Goal: Task Accomplishment & Management: Complete application form

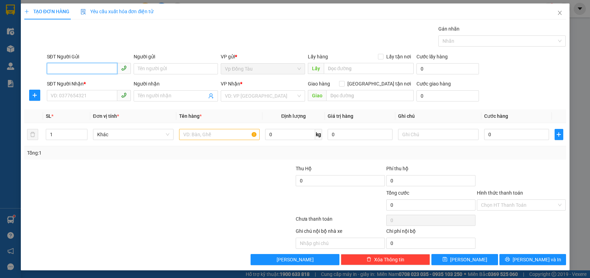
click at [112, 70] on input "SĐT Người Gửi" at bounding box center [82, 68] width 71 height 11
click at [79, 83] on div "0959555392 - [PERSON_NAME]" at bounding box center [89, 82] width 76 height 8
type input "0959555392"
type input "[PERSON_NAME]"
type input "0959555392"
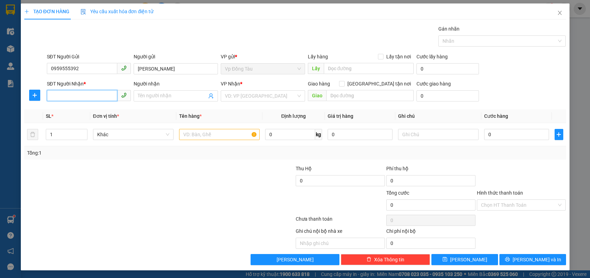
click at [93, 94] on input "SĐT Người Nhận *" at bounding box center [82, 95] width 71 height 11
click at [84, 107] on div "0986555566 - [PERSON_NAME]" at bounding box center [89, 110] width 76 height 8
type input "0986555566"
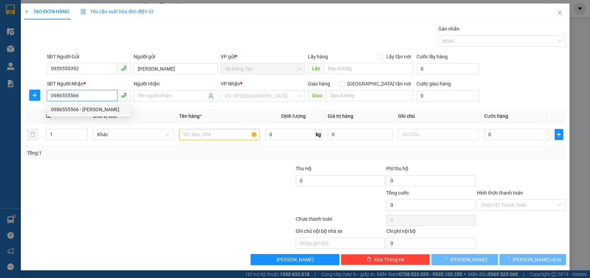
type input "dũng hà"
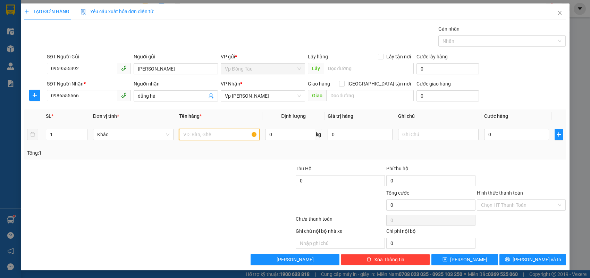
click at [189, 130] on input "text" at bounding box center [219, 134] width 81 height 11
type input "thùng xốp"
click at [545, 133] on input "0" at bounding box center [516, 134] width 65 height 11
type input "6"
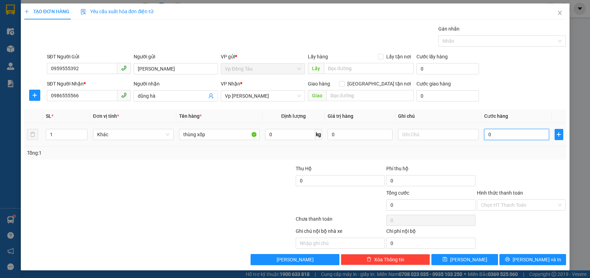
type input "6"
type input "60"
type input "60.000"
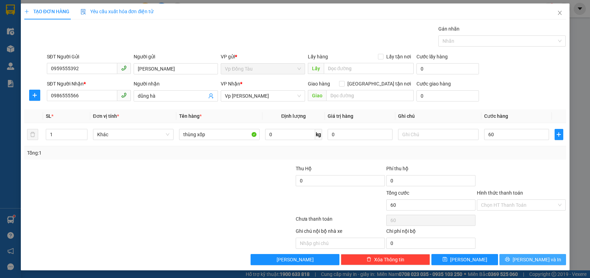
type input "60.000"
click at [525, 262] on button "[PERSON_NAME] và In" at bounding box center [533, 259] width 67 height 11
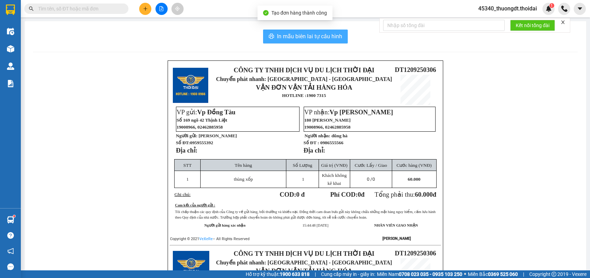
click at [318, 33] on span "In mẫu biên lai tự cấu hình" at bounding box center [309, 36] width 65 height 9
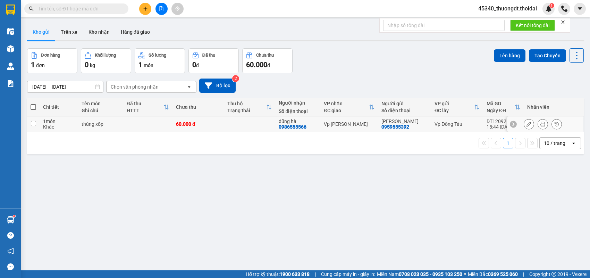
click at [55, 123] on div "1 món" at bounding box center [59, 121] width 32 height 6
checkbox input "true"
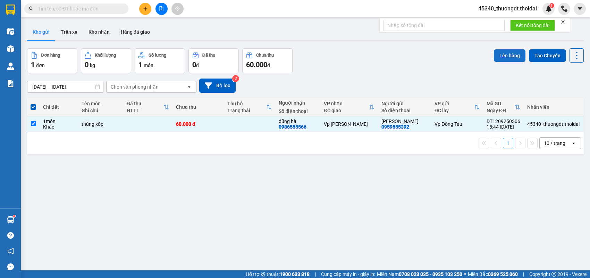
click at [515, 57] on button "Lên hàng" at bounding box center [510, 55] width 32 height 13
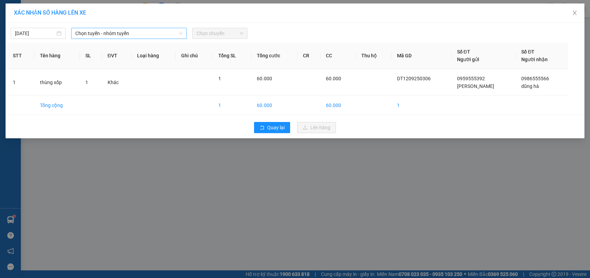
click at [114, 36] on span "Chọn tuyến - nhóm tuyến" at bounding box center [128, 33] width 107 height 10
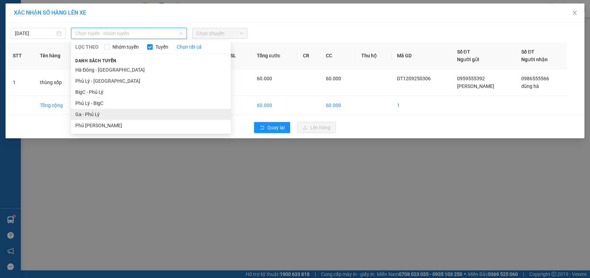
click at [93, 114] on li "Ga - Phủ Lý" at bounding box center [151, 114] width 160 height 11
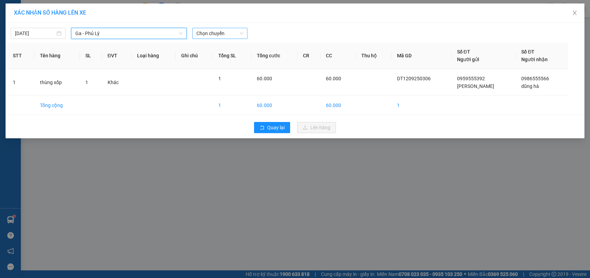
click at [242, 36] on span "Chọn chuyến" at bounding box center [220, 33] width 47 height 10
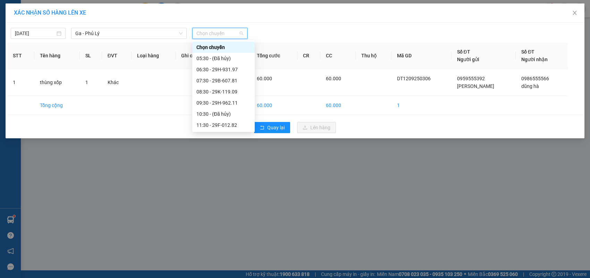
click at [237, 177] on div "15:30 - 29B-620.35" at bounding box center [224, 181] width 54 height 8
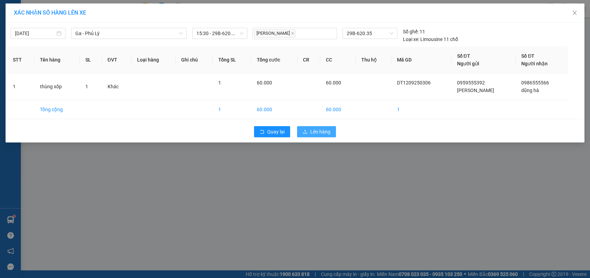
click at [307, 130] on icon "upload" at bounding box center [305, 131] width 5 height 5
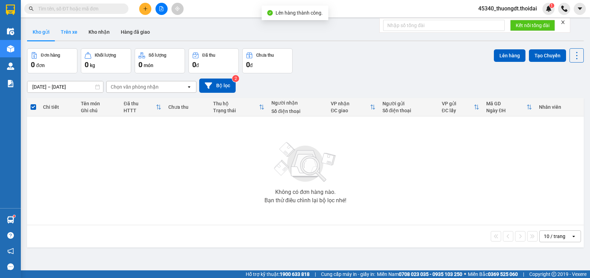
click at [72, 35] on button "Trên xe" at bounding box center [69, 32] width 28 height 17
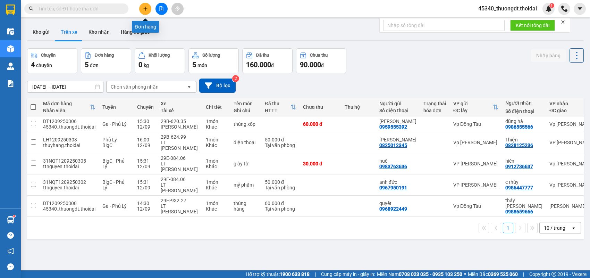
click at [149, 10] on button at bounding box center [145, 9] width 12 height 12
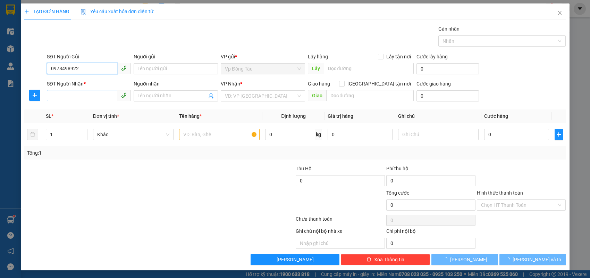
type input "0978498922"
click at [101, 91] on input "SĐT Người Nhận *" at bounding box center [82, 95] width 71 height 11
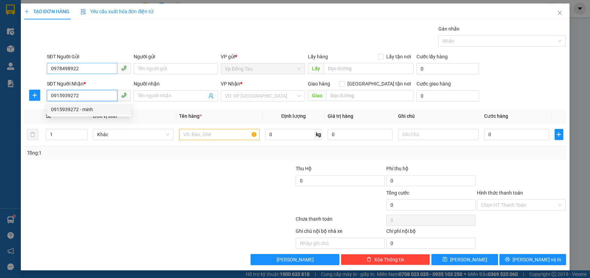
type input "0915939272"
drag, startPoint x: 91, startPoint y: 70, endPoint x: 45, endPoint y: 78, distance: 46.6
click at [49, 78] on form "SĐT Người Gửi 0978498922 0978498922 Người gửi Tên người gửi VP gửi * Vp Đồng Tà…" at bounding box center [295, 78] width 542 height 51
type input "0365512661"
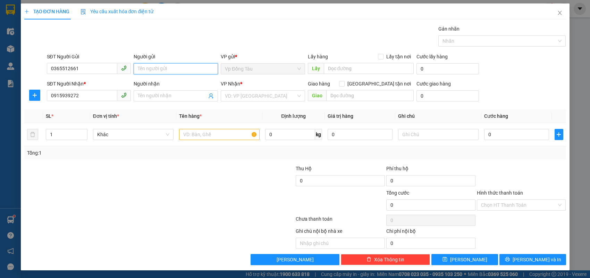
click at [146, 65] on input "Người gửi" at bounding box center [176, 68] width 84 height 11
type input "a thao"
click at [109, 107] on div "Transit Pickup Surcharge Ids Transit Deliver Surcharge Ids Transit Deliver Surc…" at bounding box center [295, 145] width 542 height 240
click at [146, 99] on input "Người nhận" at bounding box center [172, 96] width 69 height 8
type input "[PERSON_NAME]"
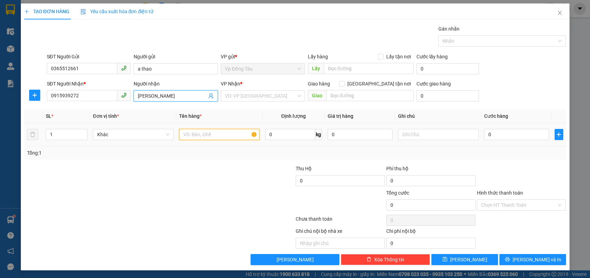
click at [200, 135] on input "text" at bounding box center [219, 134] width 81 height 11
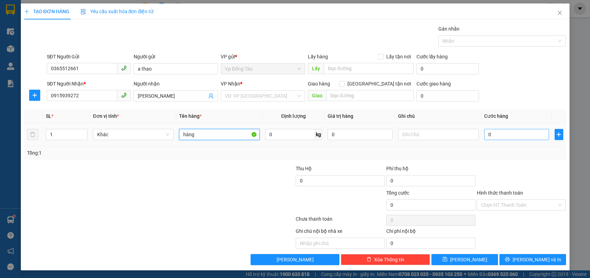
type input "hàng"
click at [507, 130] on input "0" at bounding box center [516, 134] width 65 height 11
type input "3"
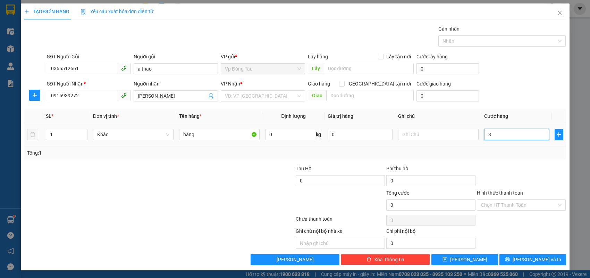
type input "30"
type input "30.000"
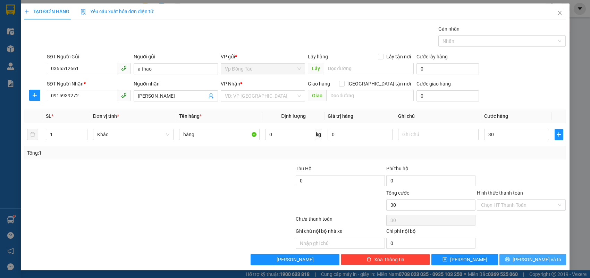
type input "30.000"
click at [525, 256] on button "[PERSON_NAME] và In" at bounding box center [533, 259] width 67 height 11
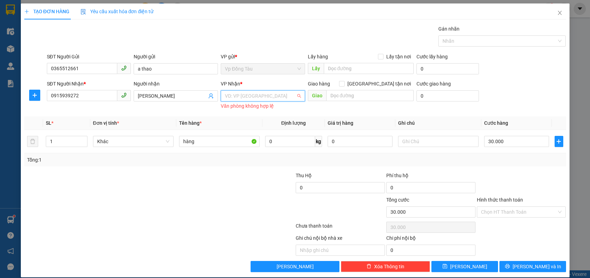
click at [255, 98] on input "search" at bounding box center [260, 96] width 71 height 10
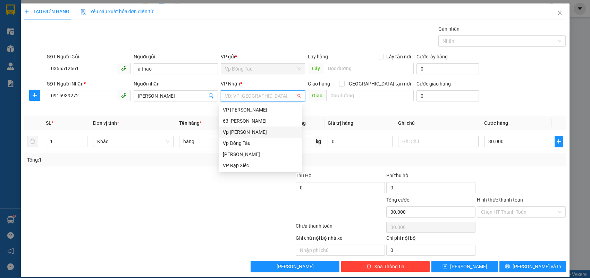
click at [246, 129] on div "Vp [PERSON_NAME]" at bounding box center [260, 132] width 75 height 8
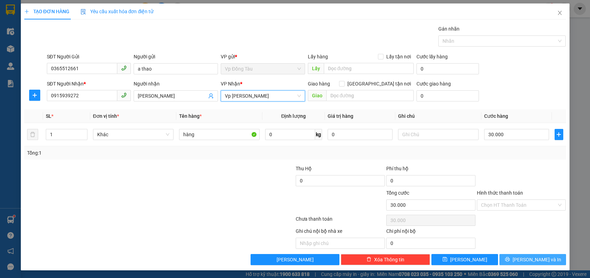
click at [521, 263] on button "[PERSON_NAME] và In" at bounding box center [533, 259] width 67 height 11
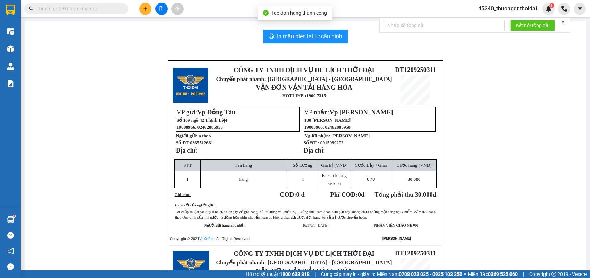
drag, startPoint x: 283, startPoint y: 28, endPoint x: 286, endPoint y: 38, distance: 10.4
click at [284, 28] on div "In mẫu biên lai tự cấu hình CÔNG TY TNHH DỊCH VỤ DU LỊCH THỜI ĐẠI Chuyển phát n…" at bounding box center [306, 237] width 562 height 432
click at [286, 38] on span "In mẫu biên lai tự cấu hình" at bounding box center [309, 36] width 65 height 9
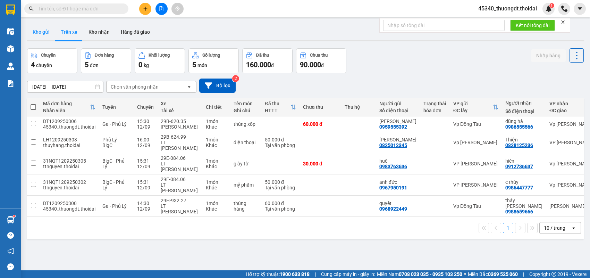
click at [35, 31] on button "Kho gửi" at bounding box center [41, 32] width 28 height 17
